Goal: Information Seeking & Learning: Learn about a topic

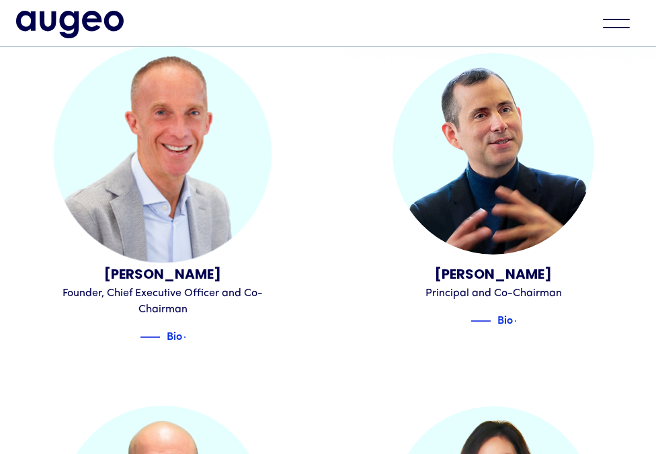
scroll to position [357, 0]
click at [178, 337] on img at bounding box center [168, 337] width 20 height 16
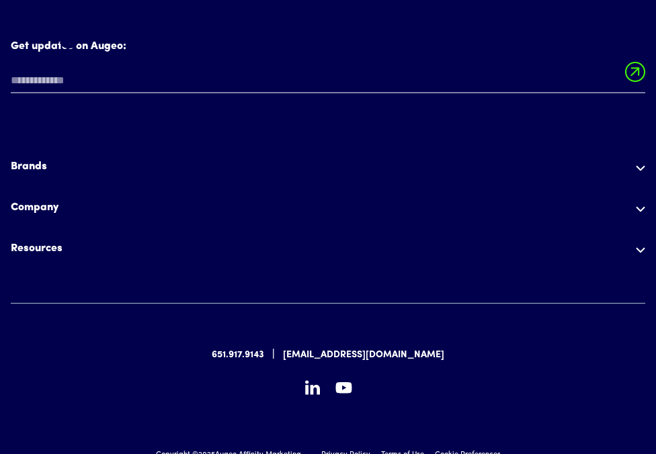
scroll to position [764, 0]
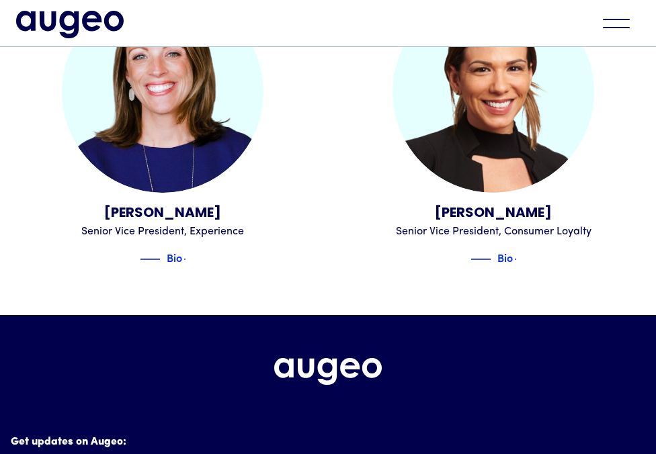
scroll to position [3169, 0]
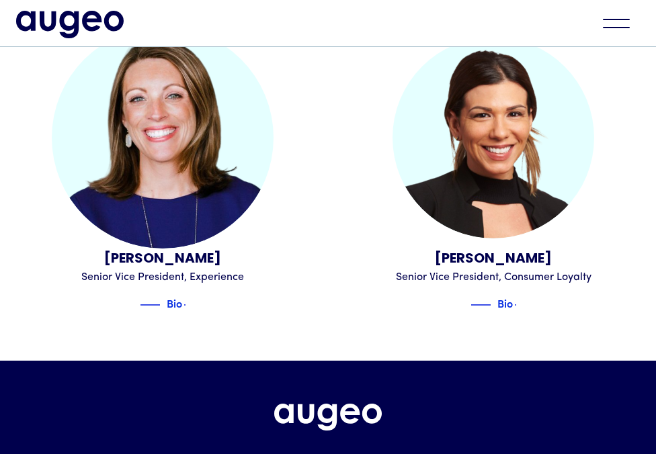
click at [172, 297] on div "Bio" at bounding box center [163, 302] width 202 height 22
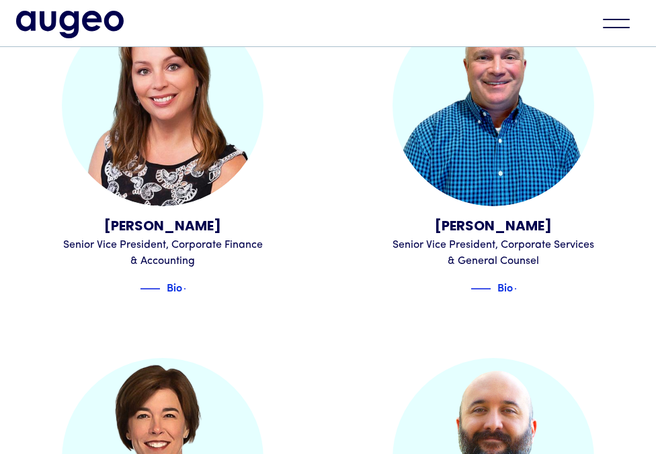
scroll to position [406, 0]
